Goal: Task Accomplishment & Management: Manage account settings

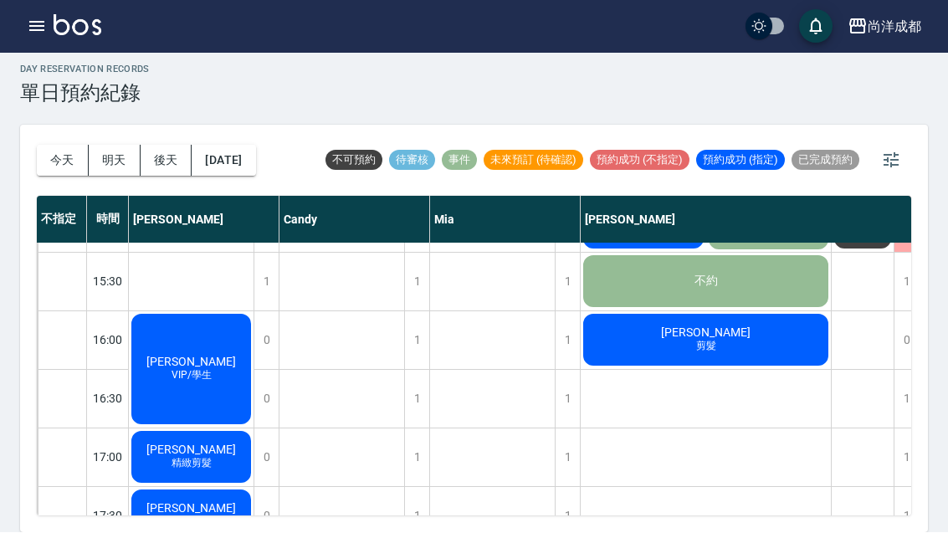
scroll to position [635, 0]
click at [195, 369] on span "VIP/學生" at bounding box center [191, 376] width 47 height 14
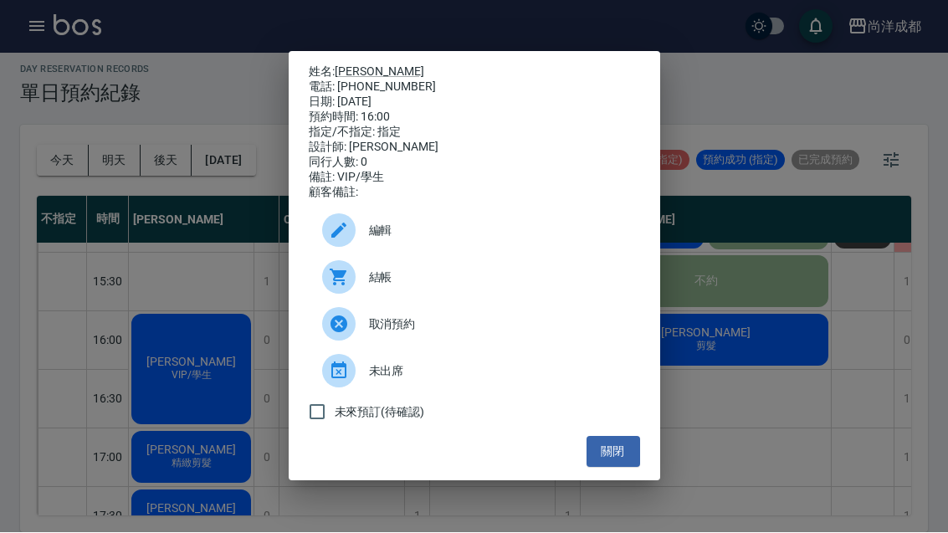
click at [770, 388] on div "姓名: [PERSON_NAME]寍 電話: [PHONE_NUMBER] 日期: [DATE] 預約時間: 16:00 指定/不指定: 指定 設計師: [P…" at bounding box center [474, 266] width 948 height 533
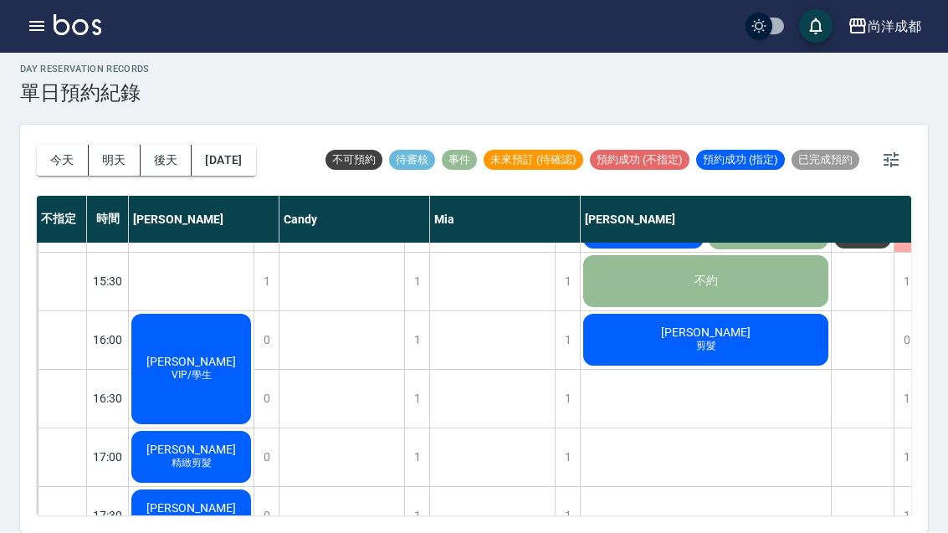
click at [696, 312] on div "[PERSON_NAME] 剪髮" at bounding box center [705, 340] width 250 height 57
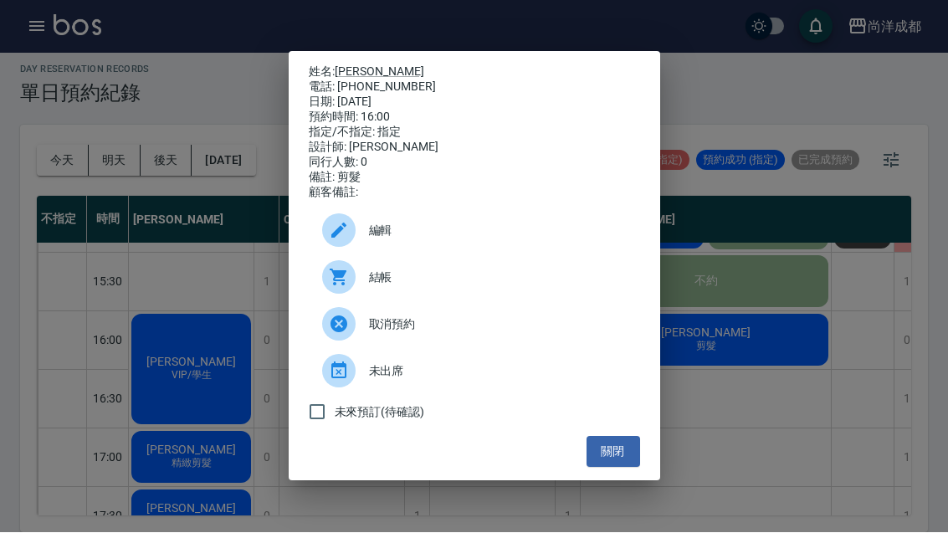
click at [742, 371] on div "姓名: [PERSON_NAME] 電話: [PHONE_NUMBER] 日期: [DATE] 預約時間: 16:00 指定/不指定: 指定 設計師: [PE…" at bounding box center [474, 266] width 948 height 533
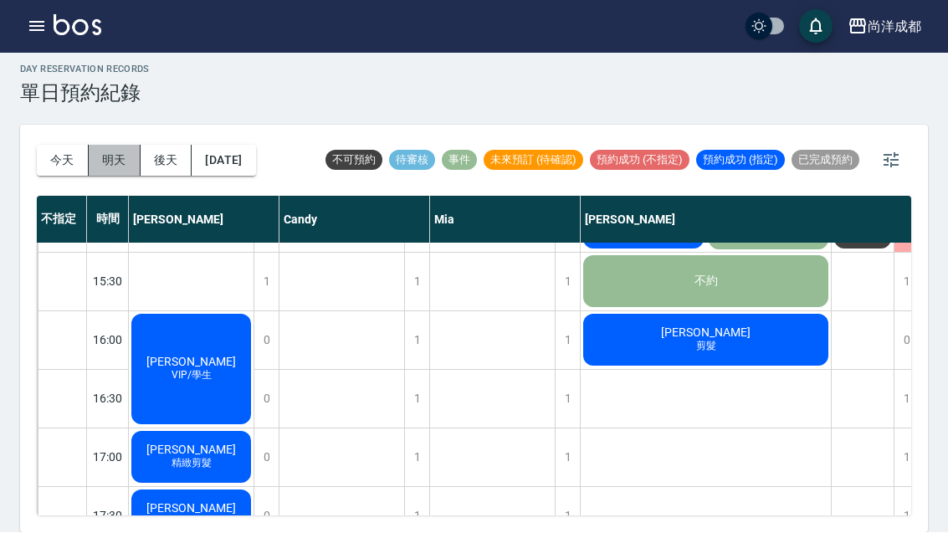
click at [104, 146] on button "明天" at bounding box center [115, 161] width 52 height 31
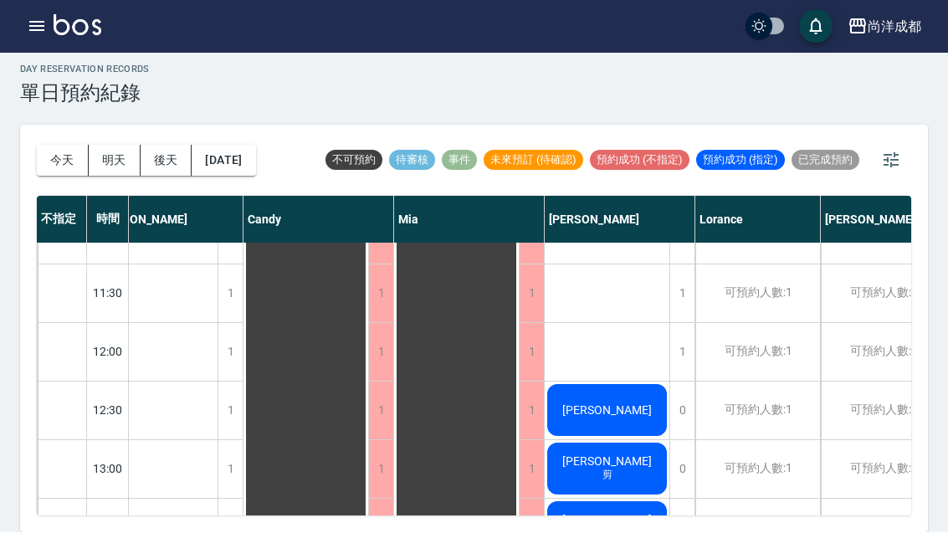
scroll to position [156, 35]
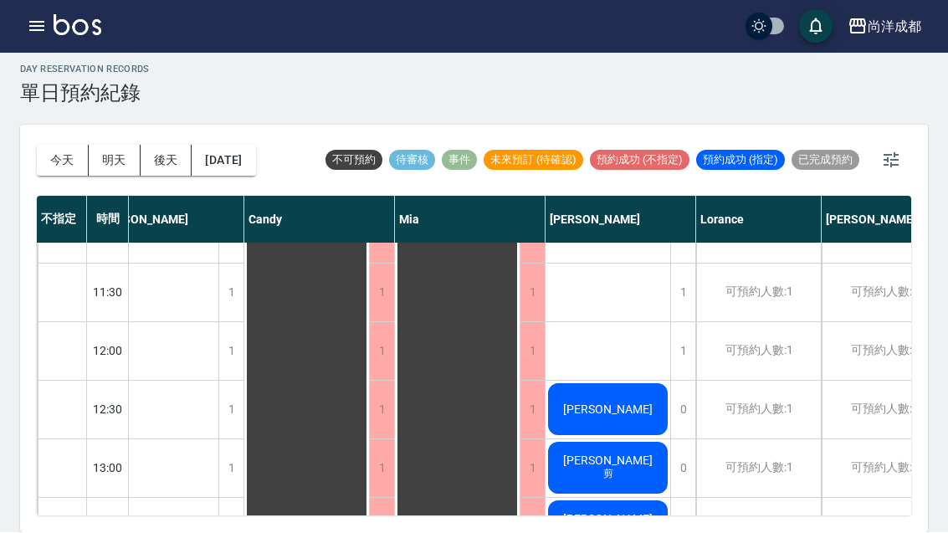
click at [640, 381] on div "[PERSON_NAME]" at bounding box center [607, 409] width 125 height 57
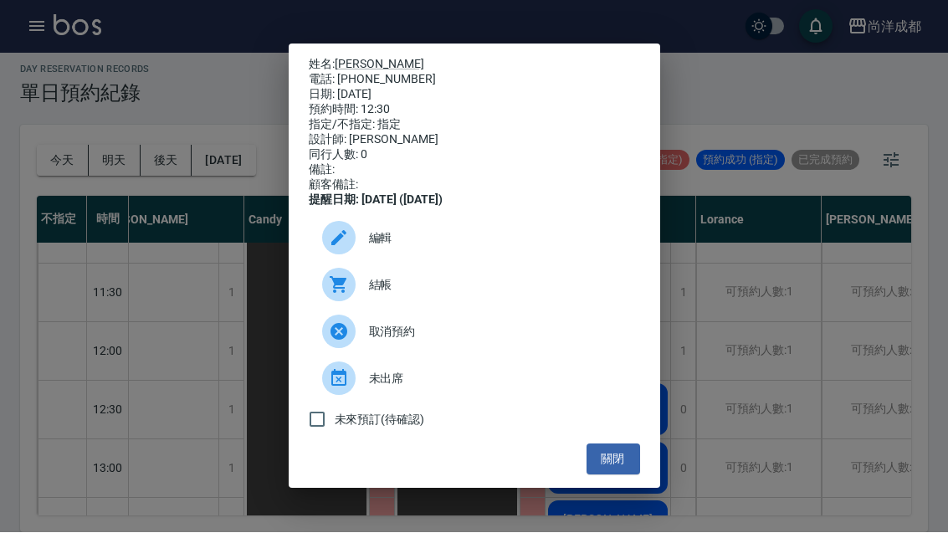
click at [621, 475] on button "關閉" at bounding box center [613, 459] width 54 height 31
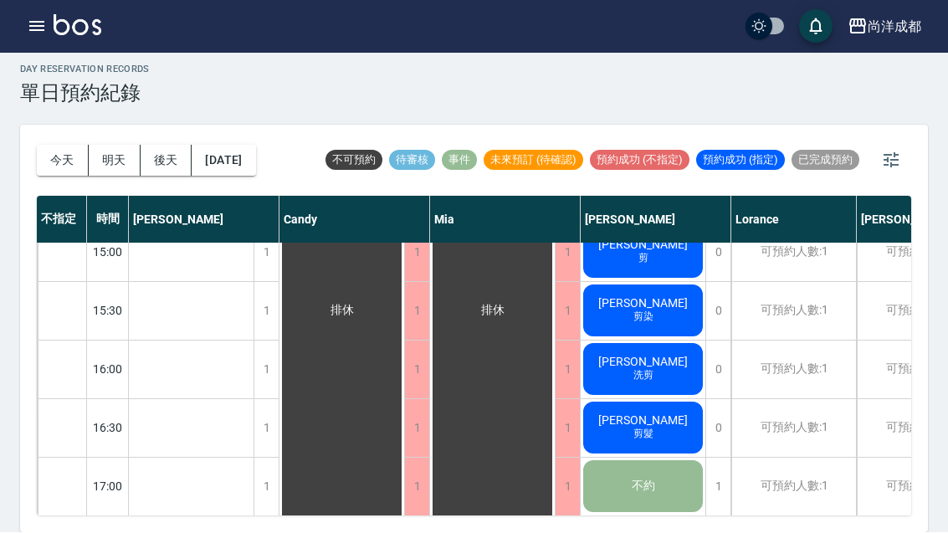
scroll to position [644, -1]
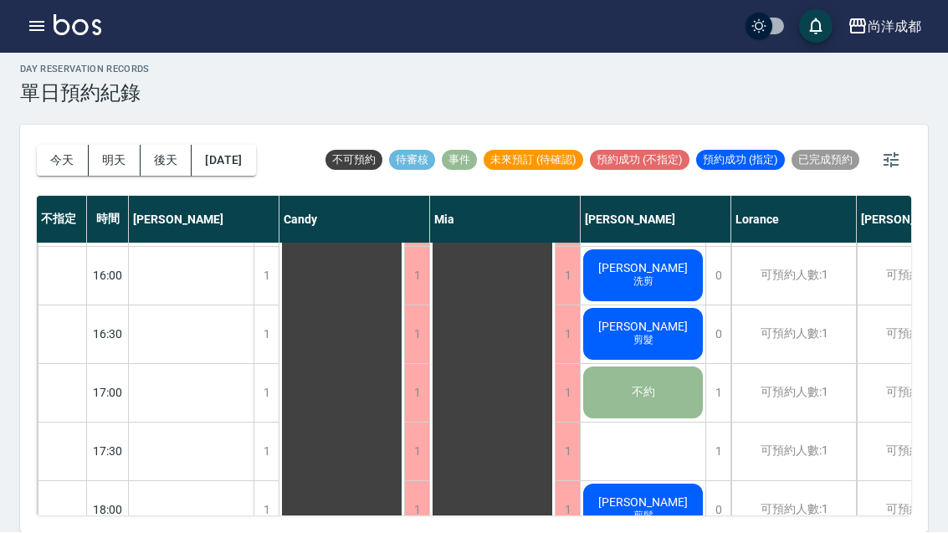
click at [44, 146] on button "今天" at bounding box center [63, 161] width 52 height 31
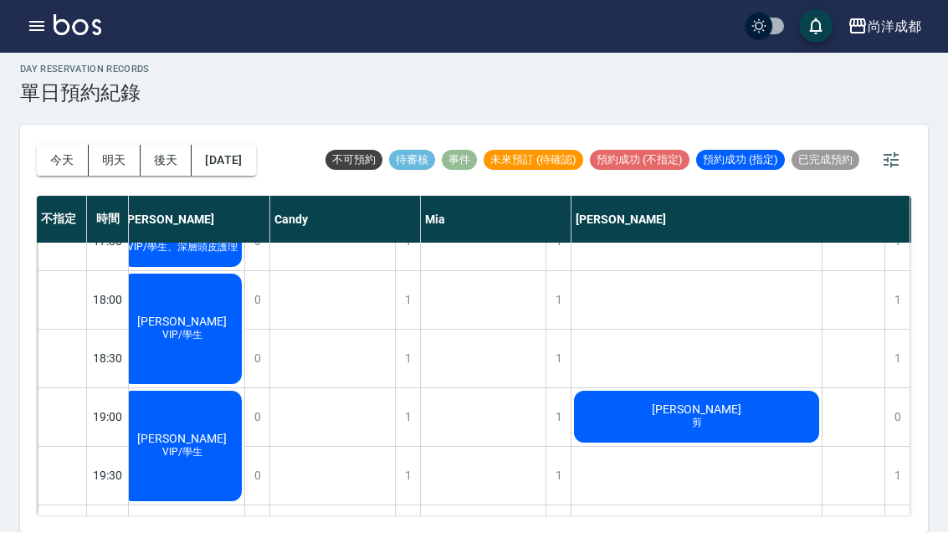
scroll to position [908, 9]
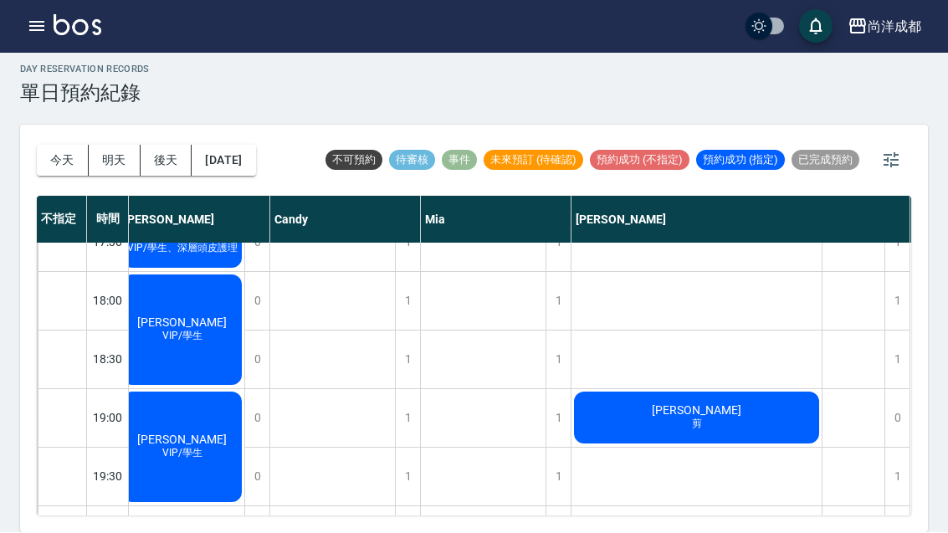
click at [248, 146] on button "[DATE]" at bounding box center [224, 161] width 64 height 31
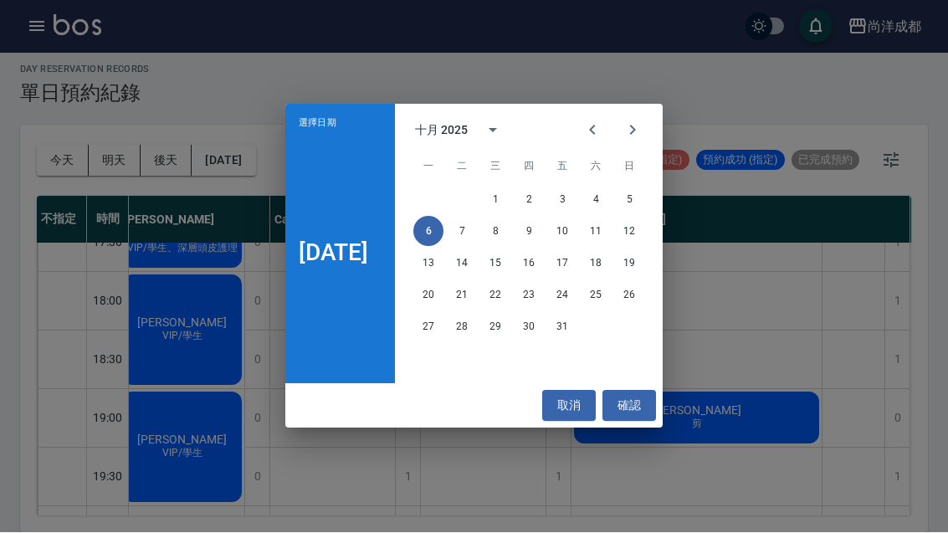
click at [585, 392] on button "取消" at bounding box center [569, 406] width 54 height 31
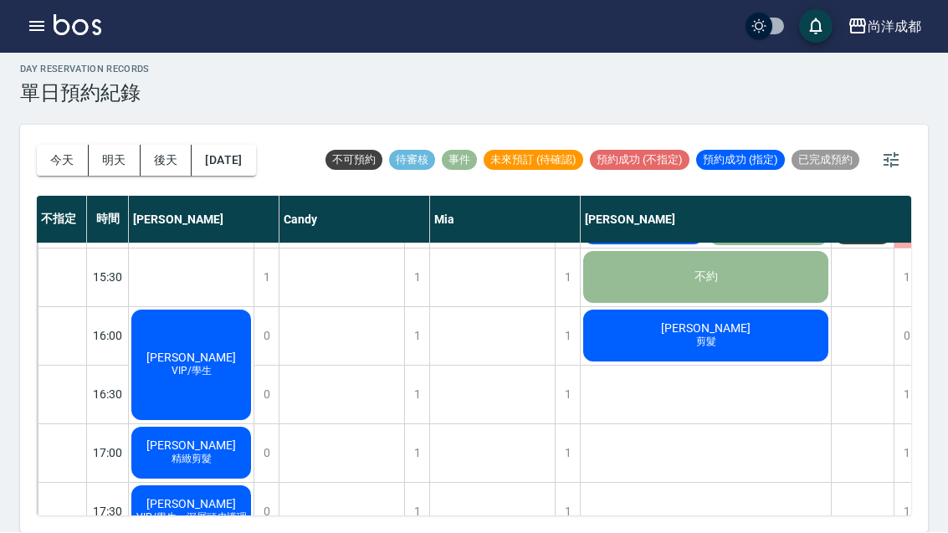
scroll to position [624, 0]
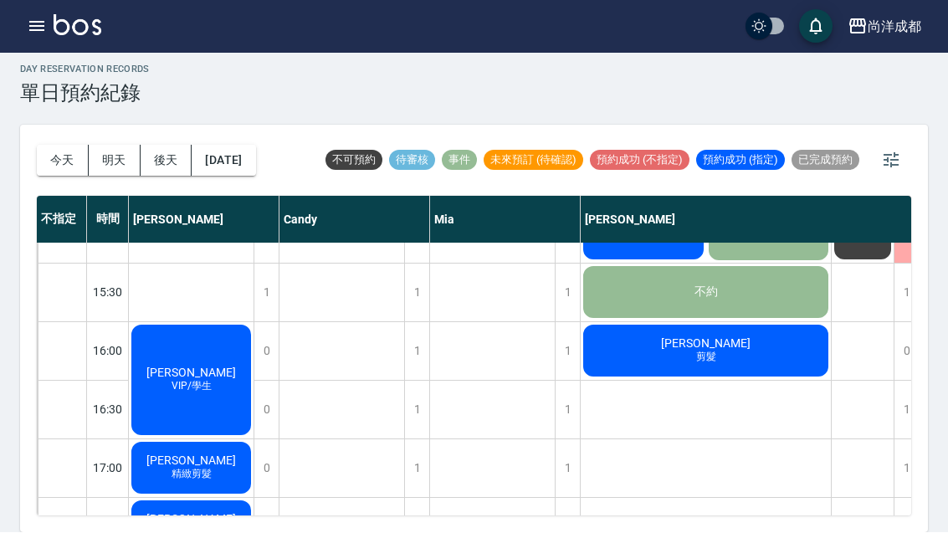
click at [177, 366] on span "[PERSON_NAME]" at bounding box center [191, 372] width 96 height 13
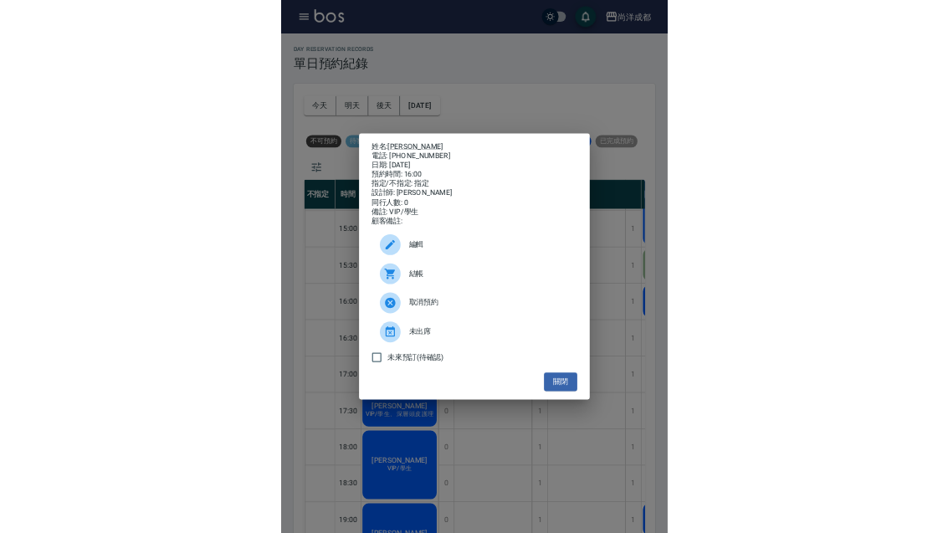
scroll to position [58, 0]
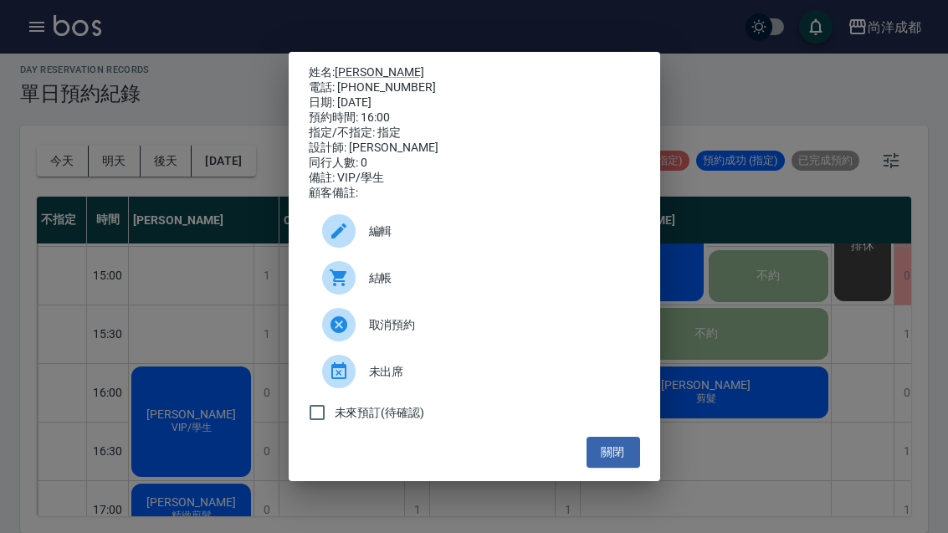
click at [627, 458] on button "關閉" at bounding box center [613, 452] width 54 height 31
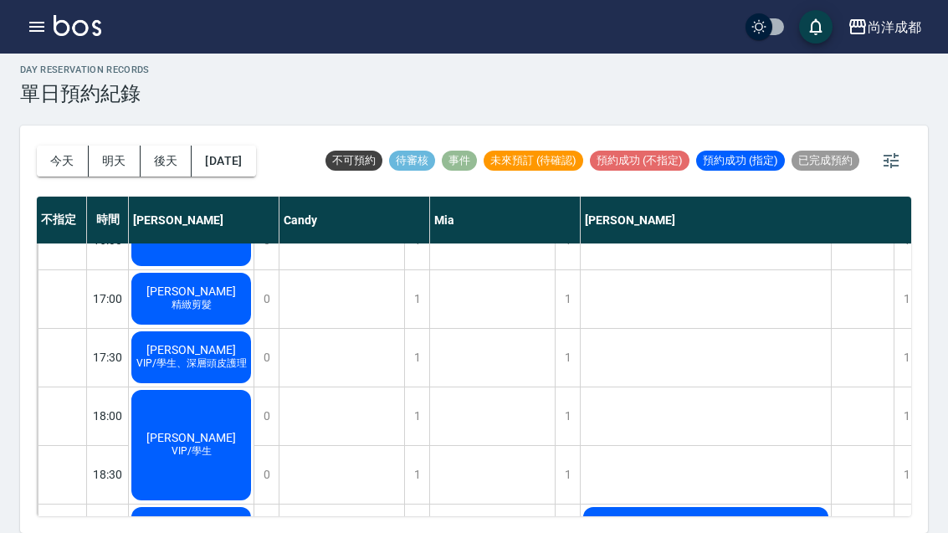
scroll to position [794, 0]
click at [220, 270] on div "[PERSON_NAME] 精緻剪髮" at bounding box center [191, 298] width 125 height 57
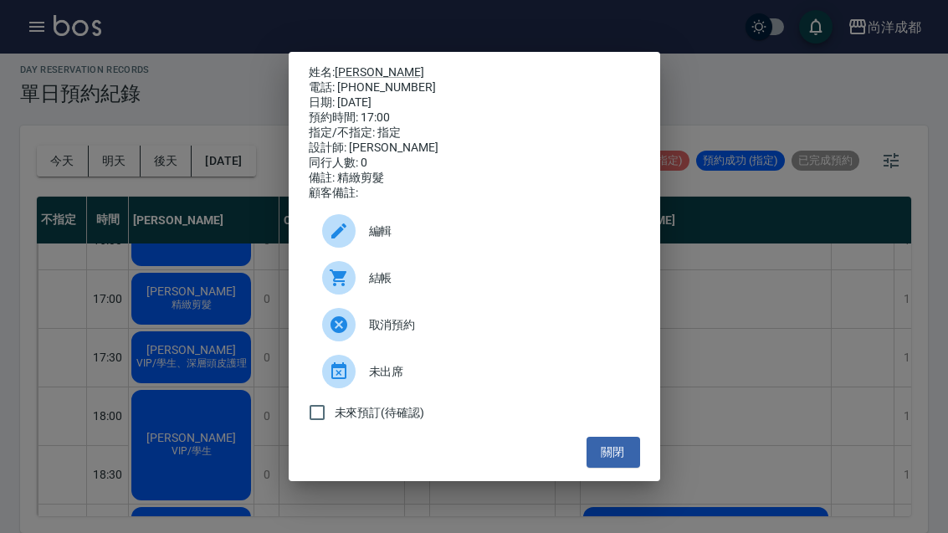
click at [605, 468] on button "關閉" at bounding box center [613, 452] width 54 height 31
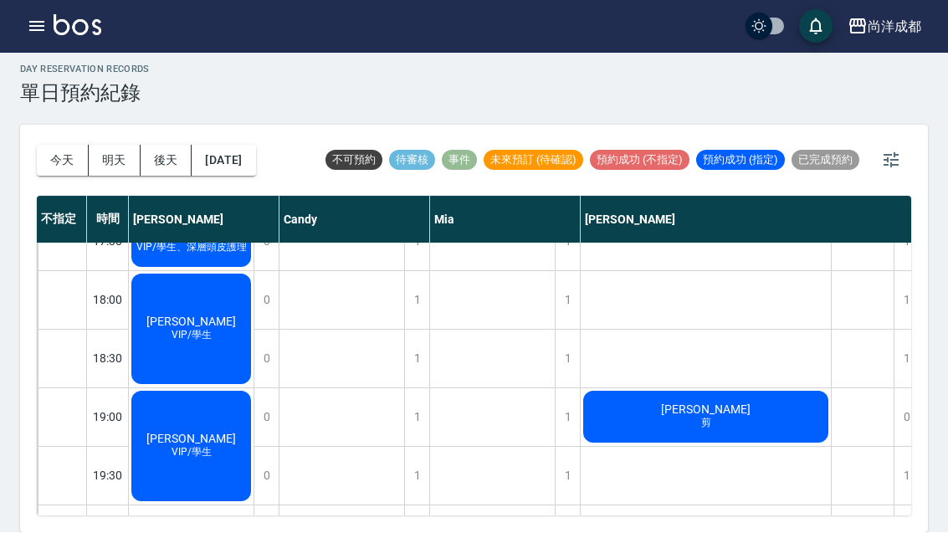
scroll to position [908, 0]
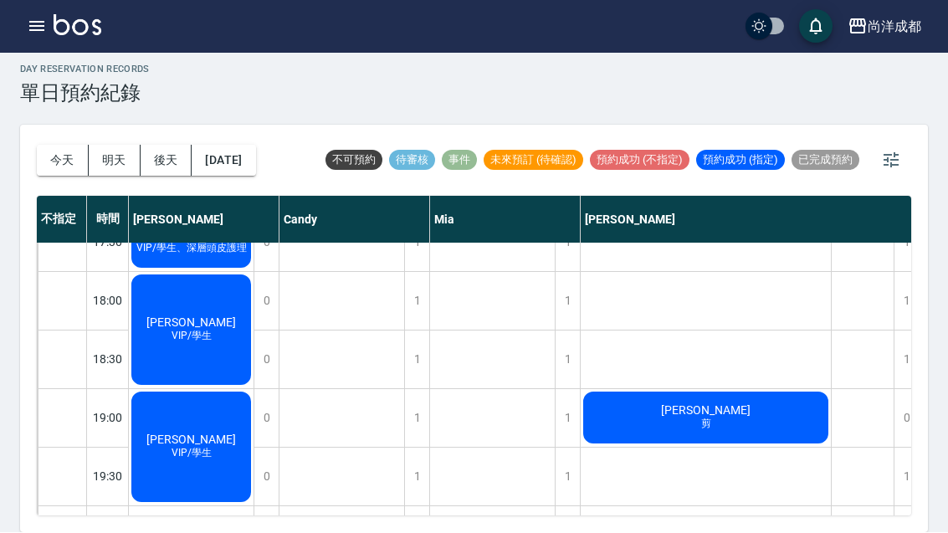
click at [150, 273] on div "[PERSON_NAME]VIP/學生" at bounding box center [191, 330] width 125 height 115
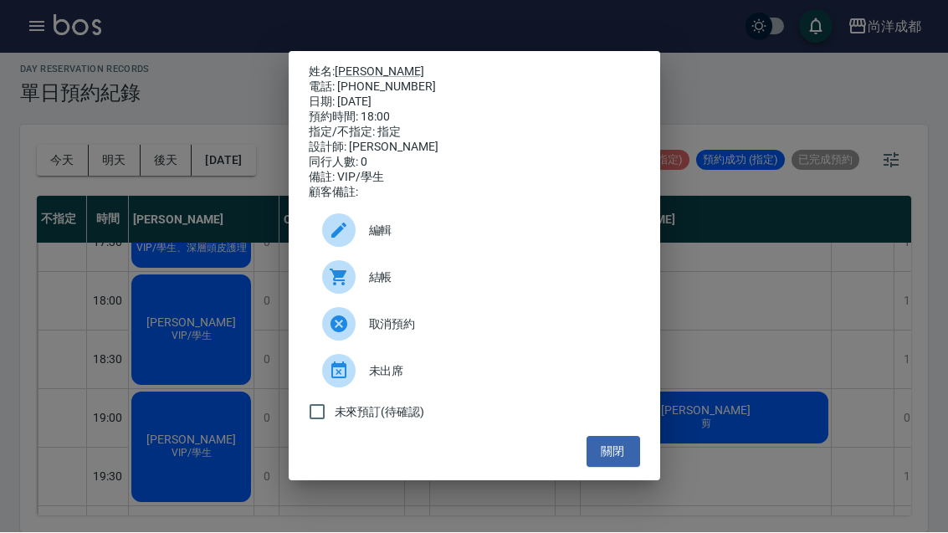
click at [759, 443] on div "姓名: [PERSON_NAME] 電話: [PHONE_NUMBER] 日期: [DATE] 預約時間: 18:00 指定/不指定: 指定 設計師: [PE…" at bounding box center [474, 266] width 948 height 533
